Goal: Information Seeking & Learning: Learn about a topic

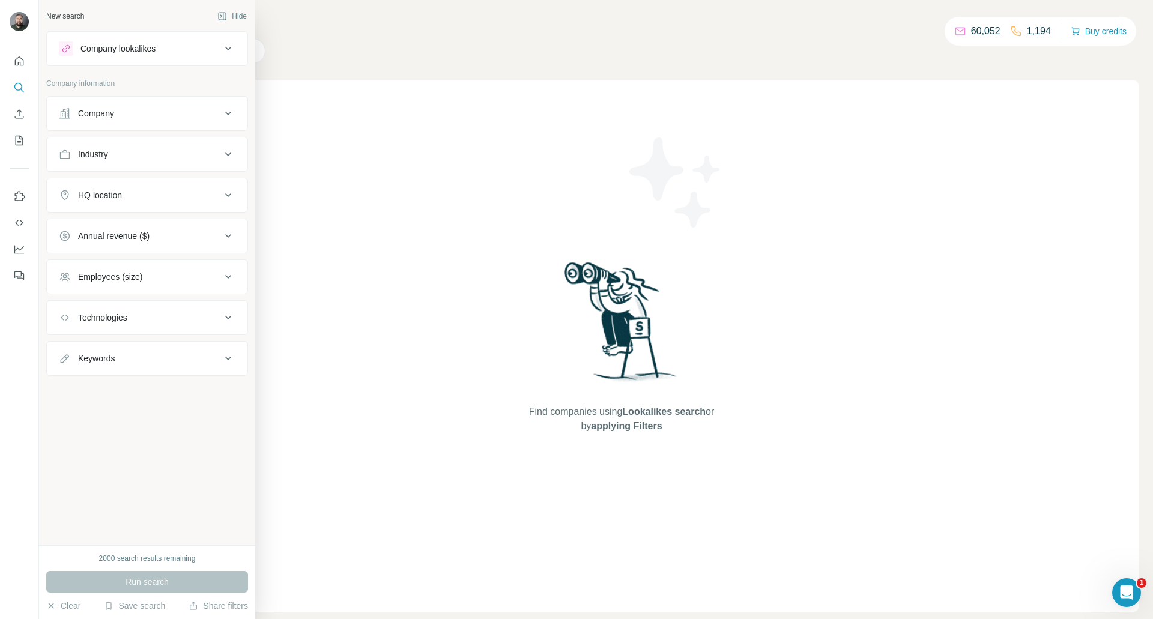
click at [107, 109] on div "Company" at bounding box center [96, 113] width 36 height 12
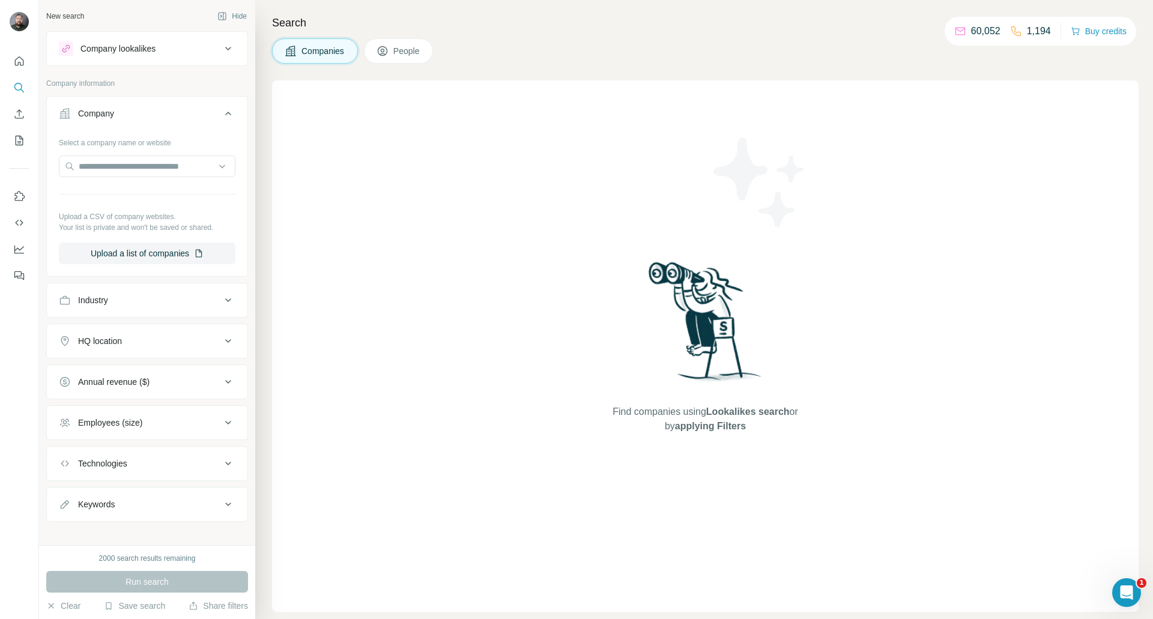
click at [146, 300] on div "Industry" at bounding box center [140, 300] width 162 height 12
click at [138, 331] on input at bounding box center [141, 330] width 148 height 13
click at [137, 328] on input at bounding box center [141, 330] width 148 height 13
type input "****"
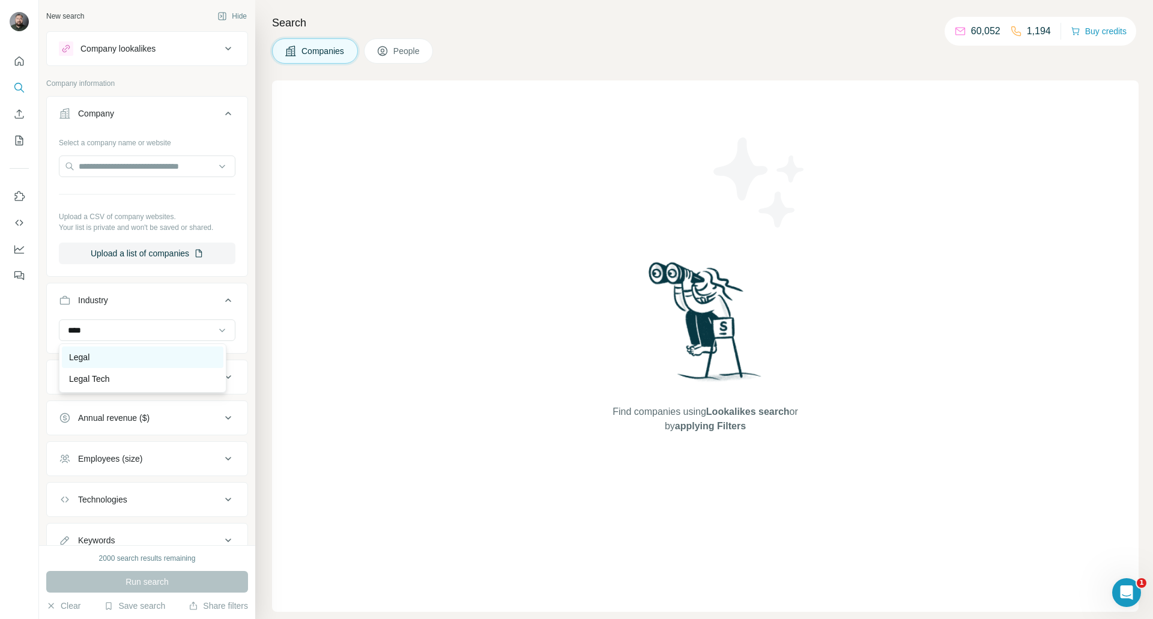
click at [82, 352] on p "Legal" at bounding box center [79, 357] width 20 height 12
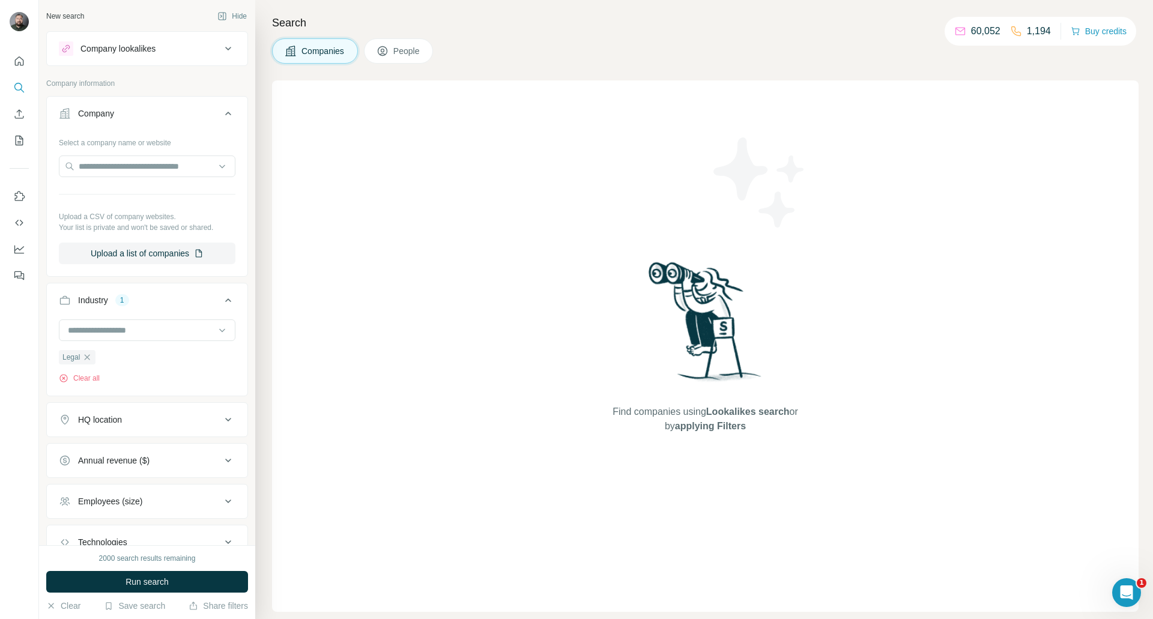
click at [131, 422] on div "HQ location" at bounding box center [140, 420] width 162 height 12
click at [128, 447] on input "text" at bounding box center [147, 450] width 177 height 22
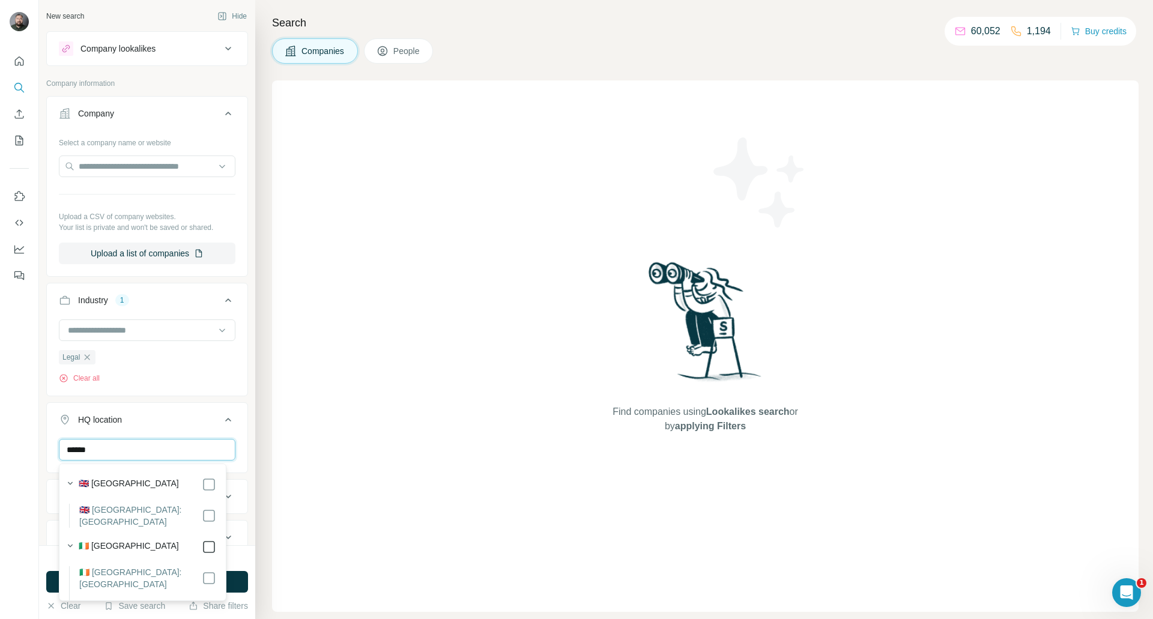
type input "******"
click at [382, 325] on div "Find companies using Lookalikes search or by applying Filters" at bounding box center [705, 345] width 866 height 531
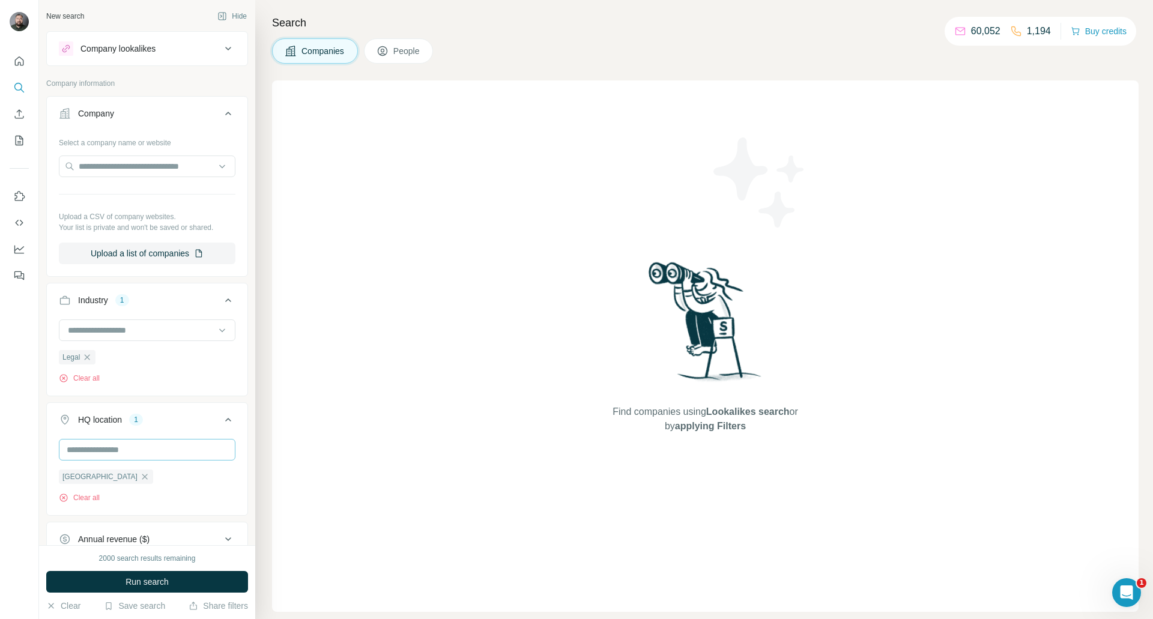
scroll to position [169, 0]
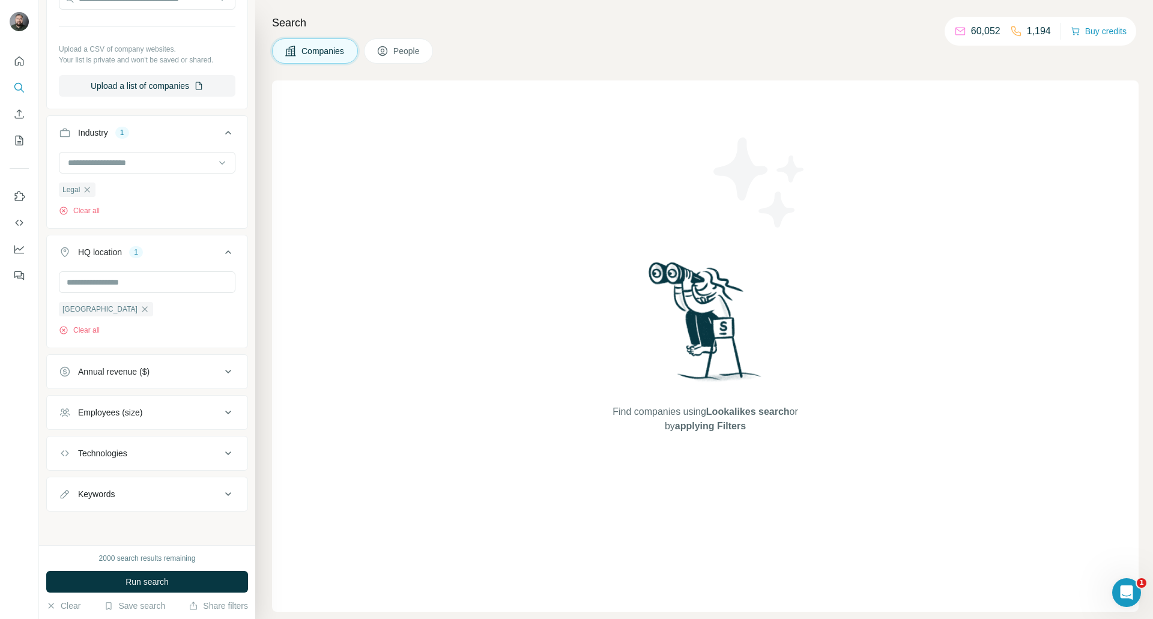
click at [169, 403] on button "Employees (size)" at bounding box center [147, 412] width 201 height 29
click at [65, 505] on icon at bounding box center [66, 504] width 14 height 14
click at [64, 521] on icon at bounding box center [66, 526] width 14 height 14
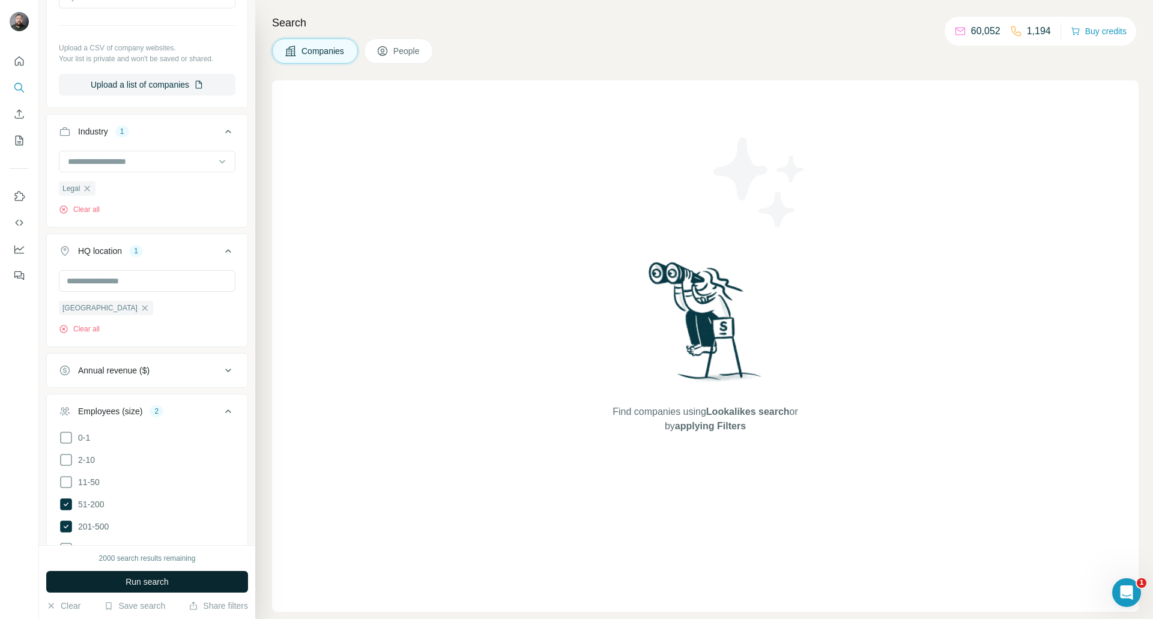
click at [177, 581] on button "Run search" at bounding box center [147, 582] width 202 height 22
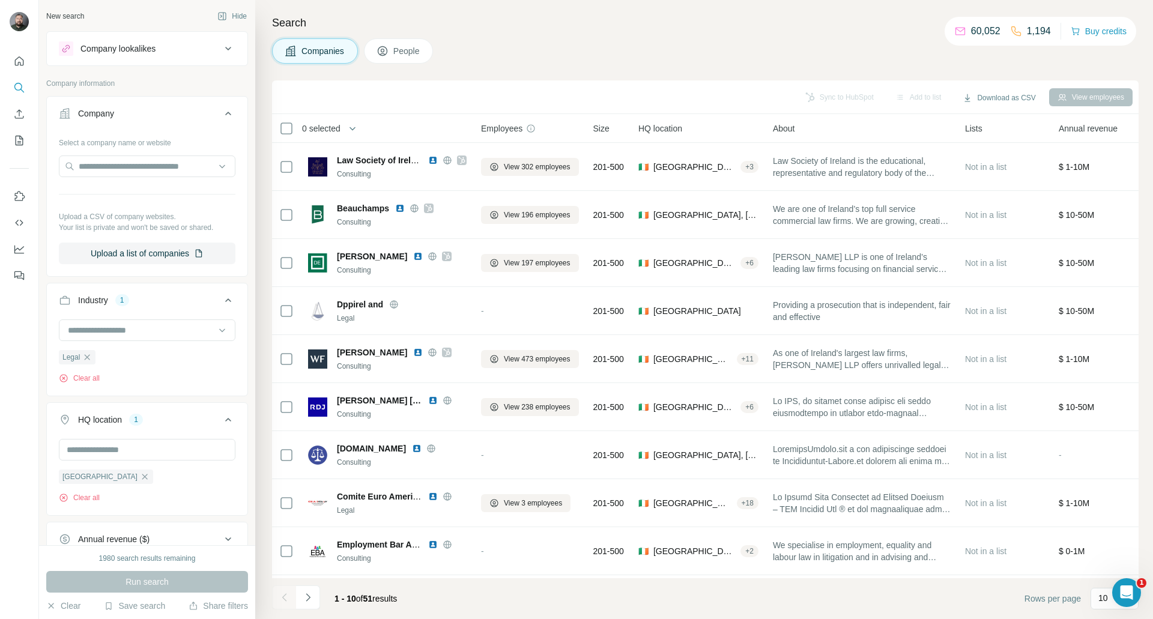
click at [403, 42] on button "People" at bounding box center [399, 50] width 70 height 25
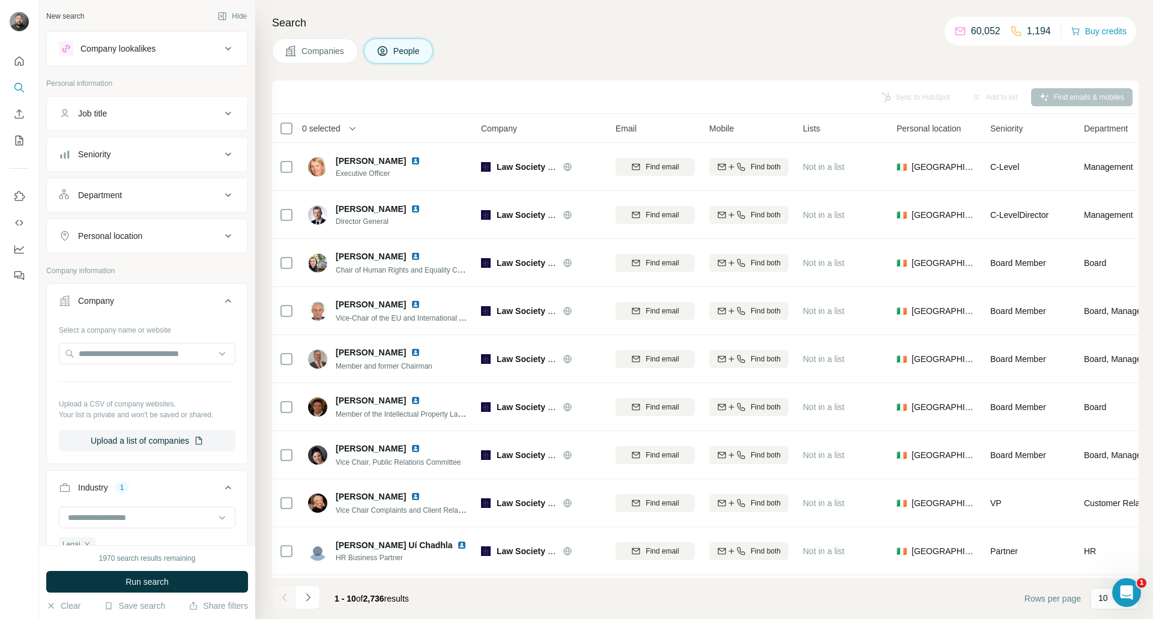
click at [127, 115] on div "Job title" at bounding box center [140, 113] width 162 height 12
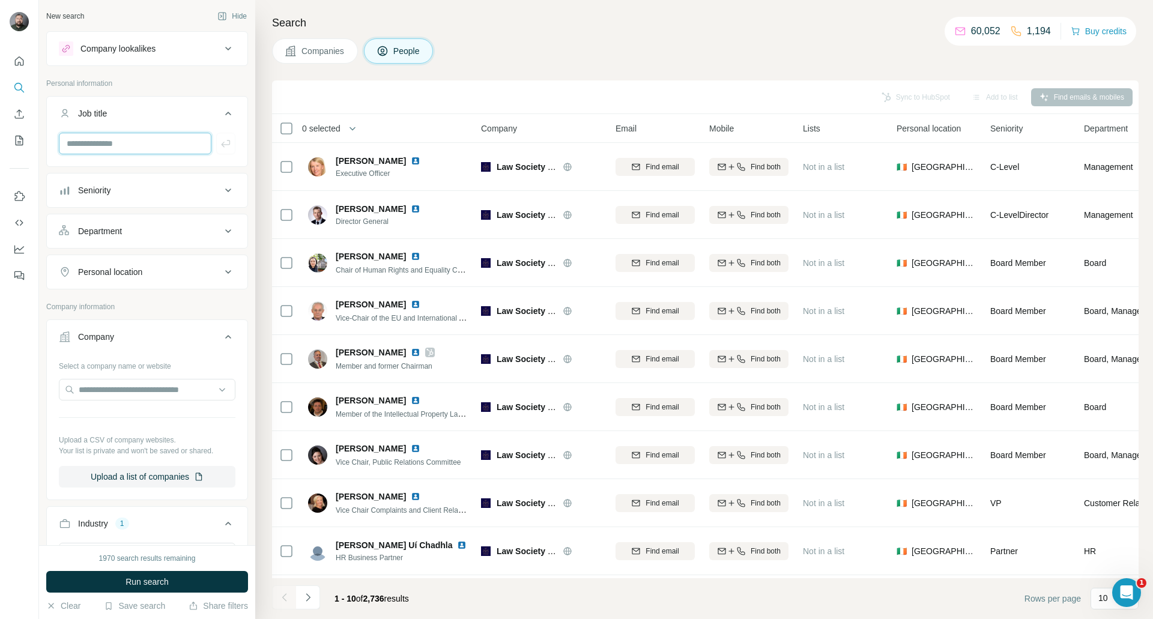
click at [133, 140] on input "text" at bounding box center [135, 144] width 153 height 22
type input "***"
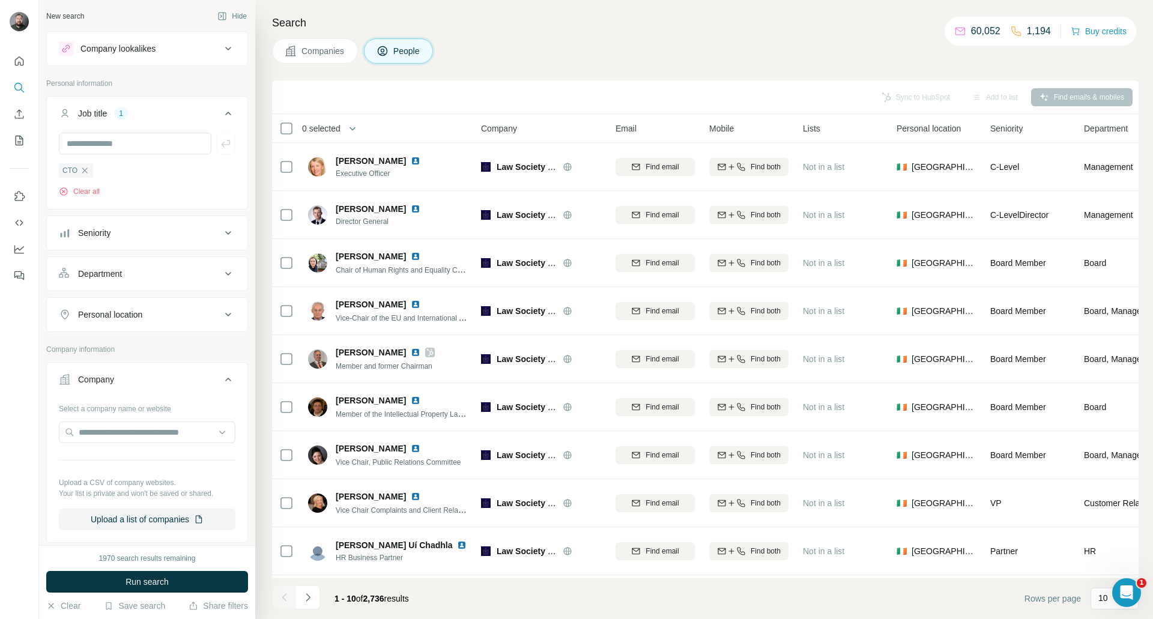
click at [319, 45] on span "Companies" at bounding box center [323, 51] width 44 height 12
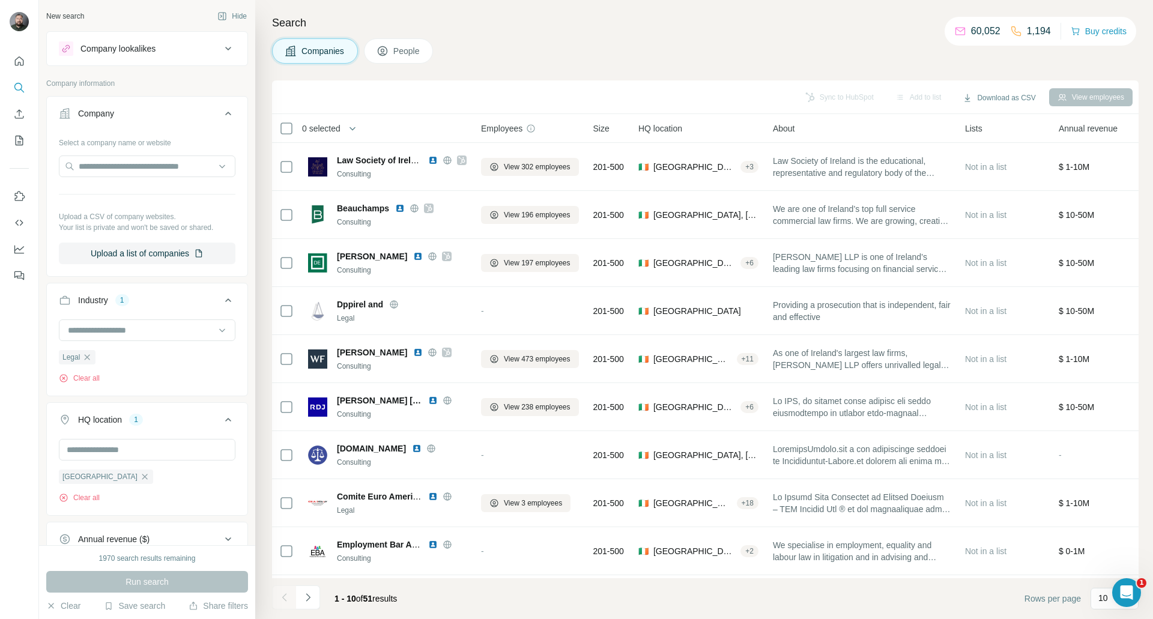
click at [408, 59] on button "People" at bounding box center [399, 50] width 70 height 25
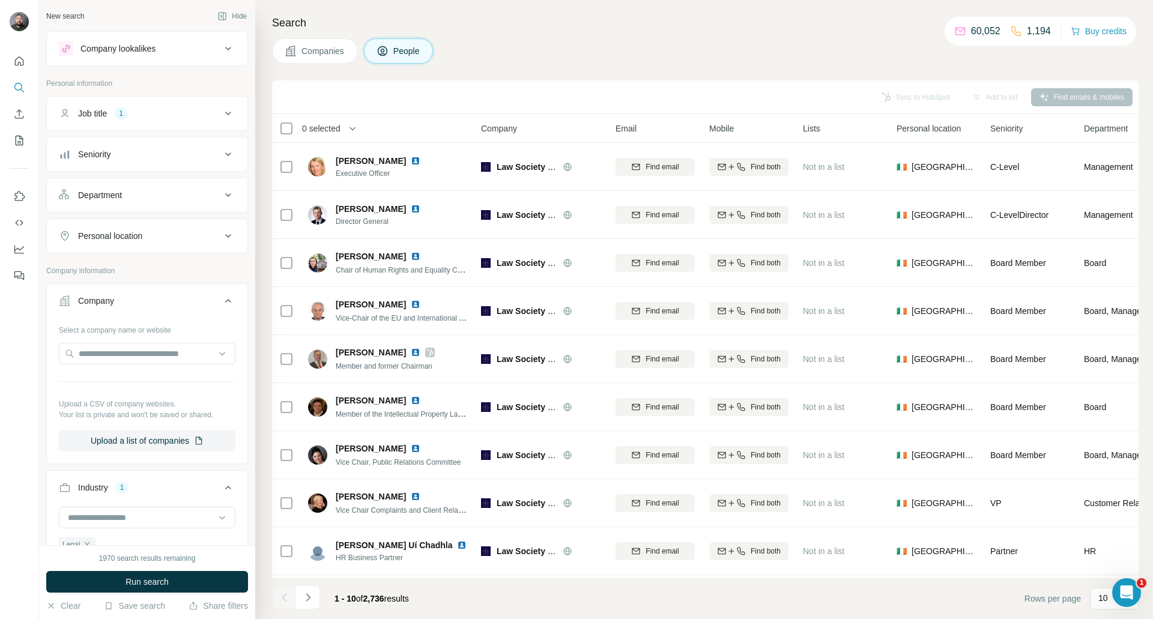
click at [188, 243] on button "Personal location" at bounding box center [147, 236] width 201 height 29
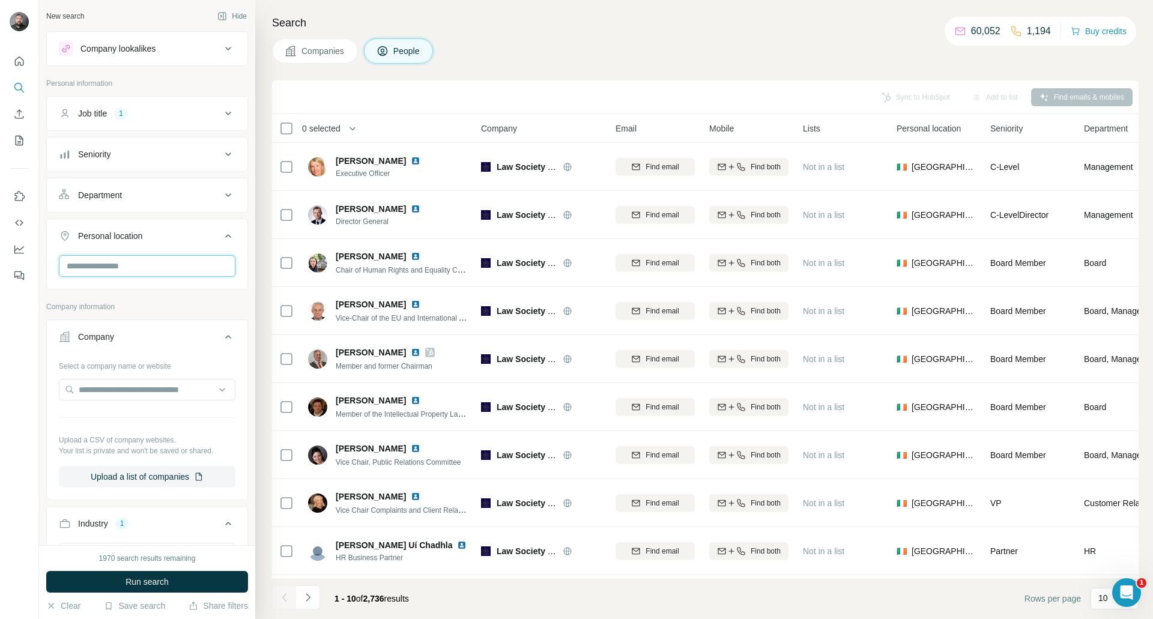
click at [127, 268] on input "text" at bounding box center [147, 266] width 177 height 22
type input "****"
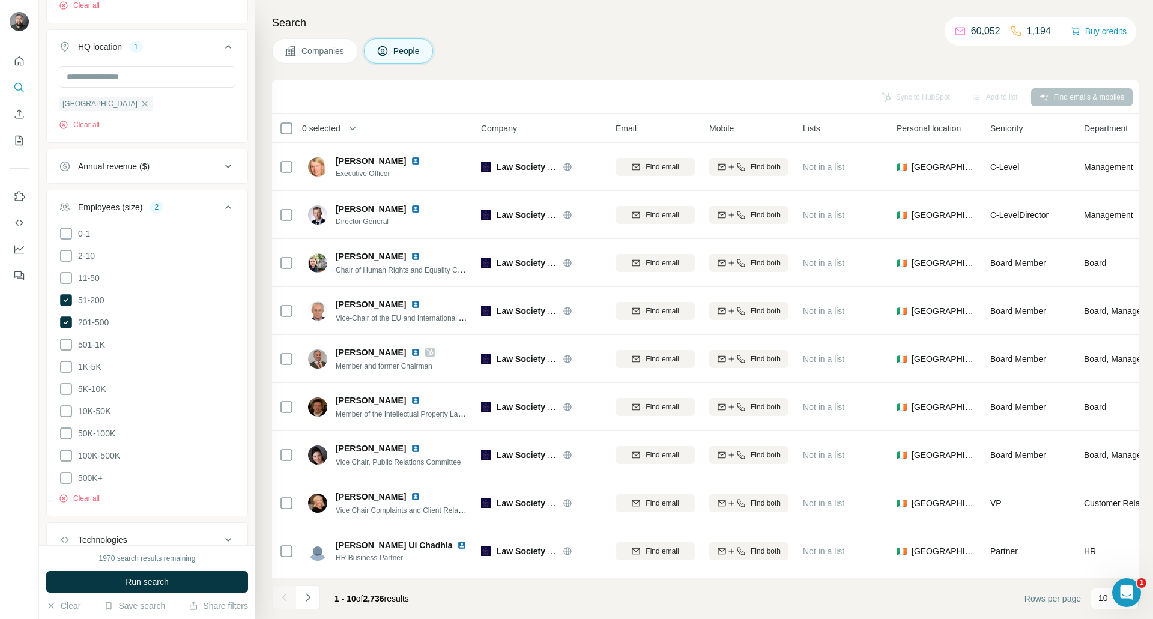
scroll to position [720, 0]
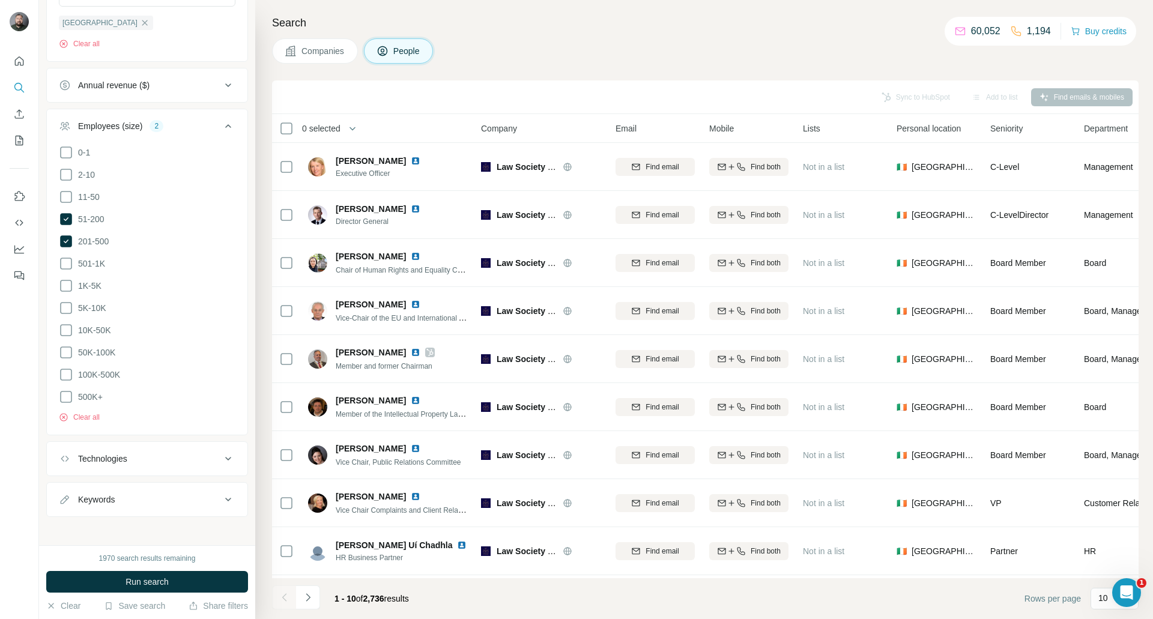
click at [165, 461] on button "Technologies" at bounding box center [147, 458] width 201 height 29
click at [172, 485] on input "text" at bounding box center [147, 489] width 177 height 22
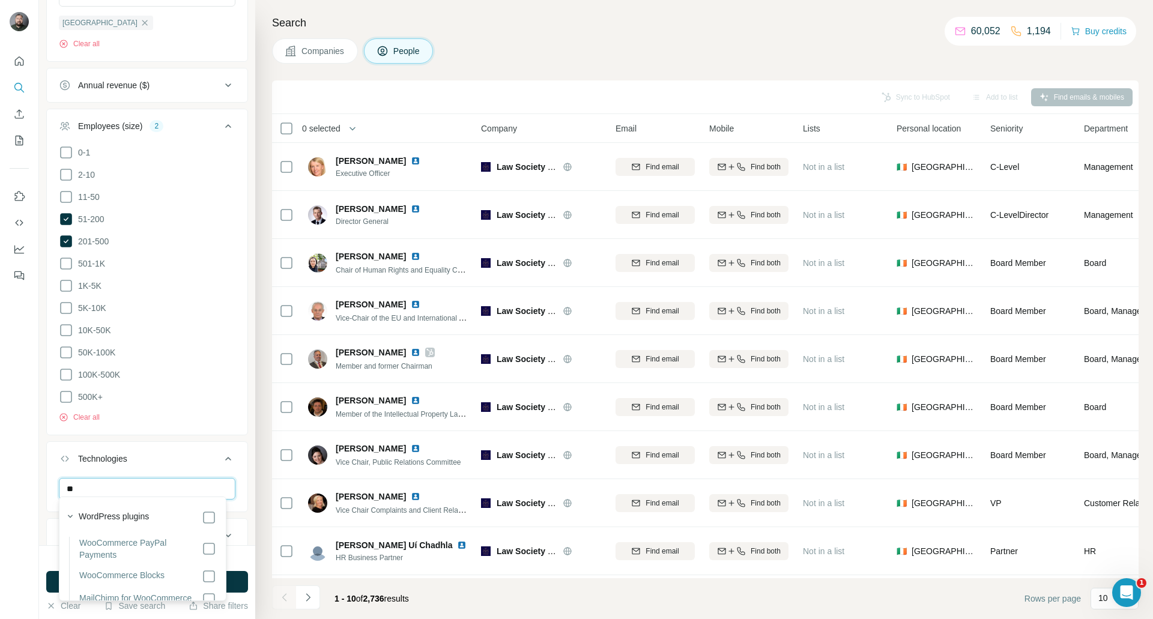
type input "*"
